Goal: Task Accomplishment & Management: Use online tool/utility

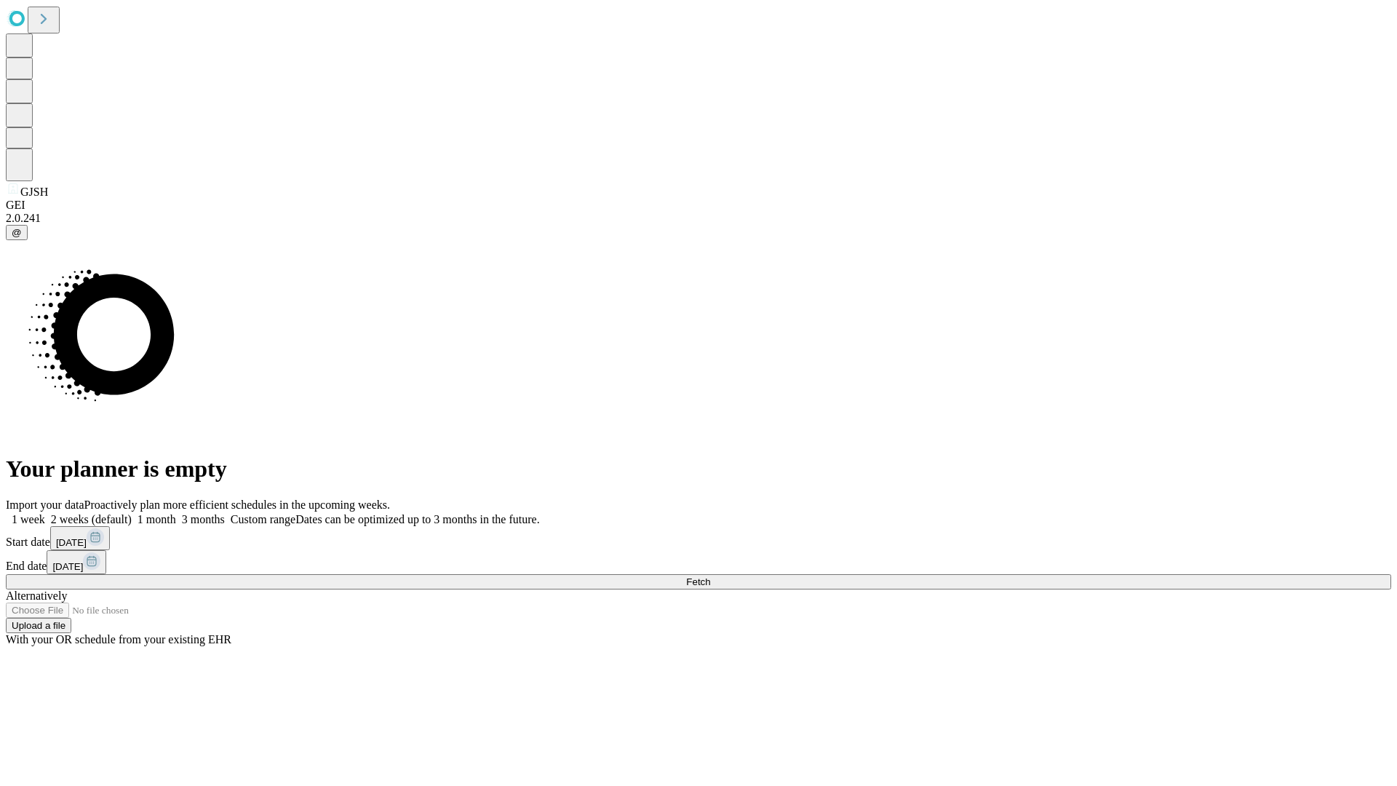
click at [710, 576] on span "Fetch" at bounding box center [698, 581] width 24 height 11
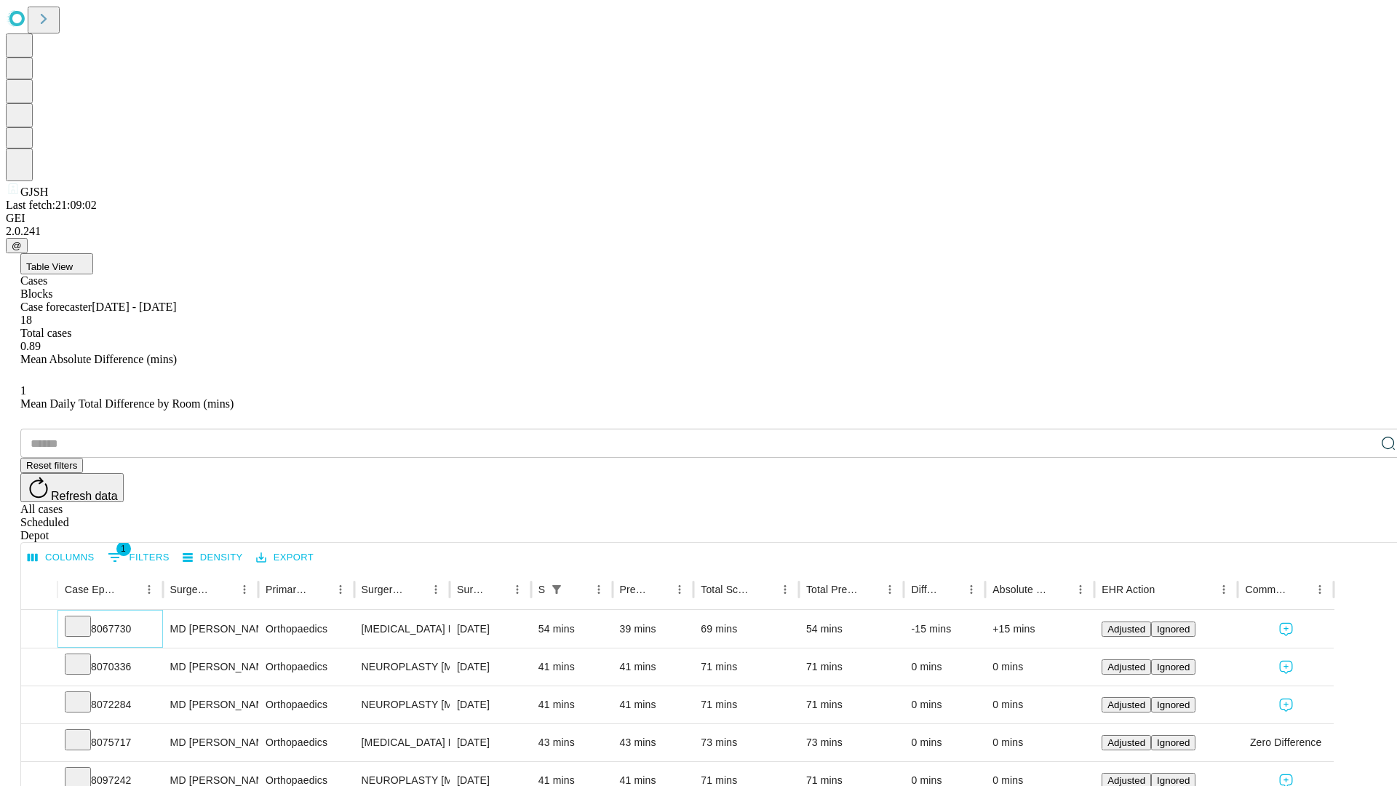
click at [85, 618] on icon at bounding box center [78, 625] width 15 height 15
